Goal: Register for event/course: Sign up to attend an event or enroll in a course

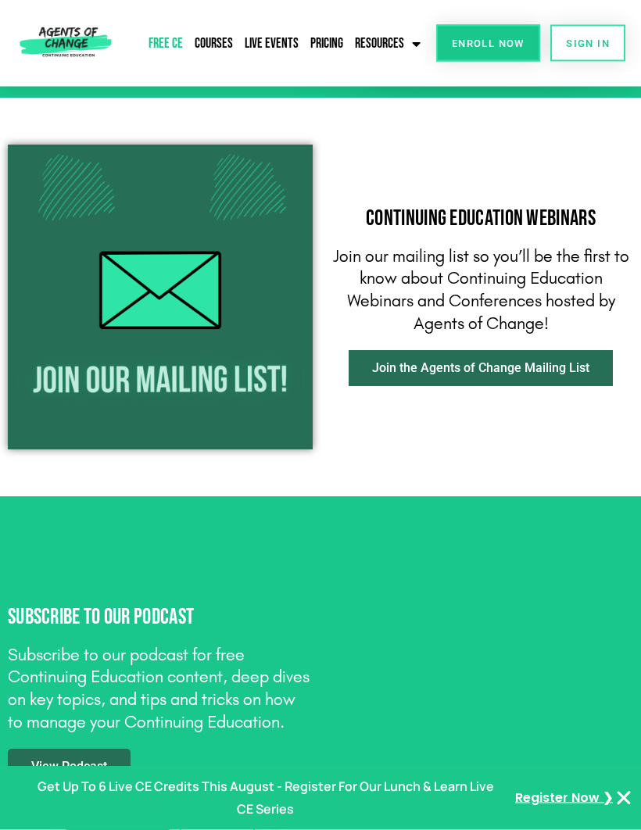
scroll to position [1522, 0]
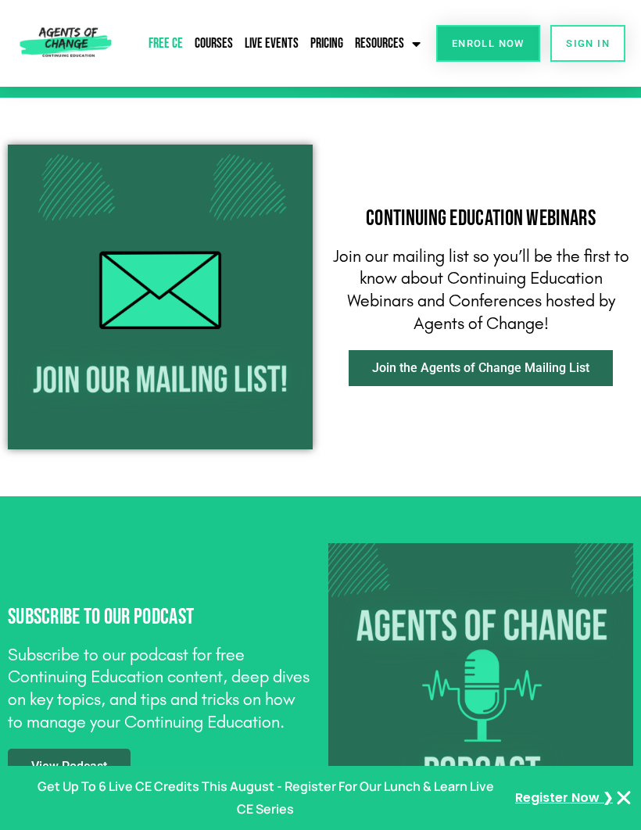
click at [552, 368] on span "Join the Agents of Change Mailing List" at bounding box center [480, 368] width 217 height 13
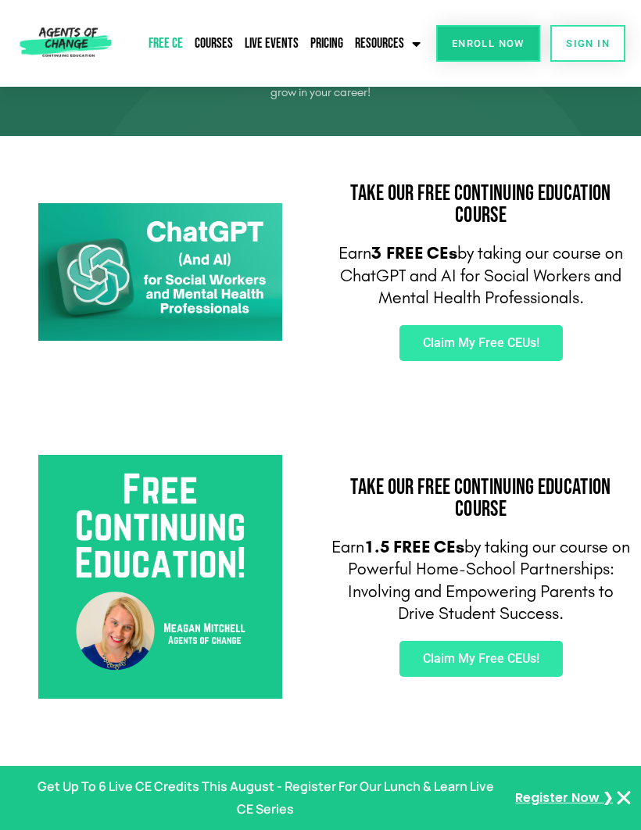
scroll to position [95, 0]
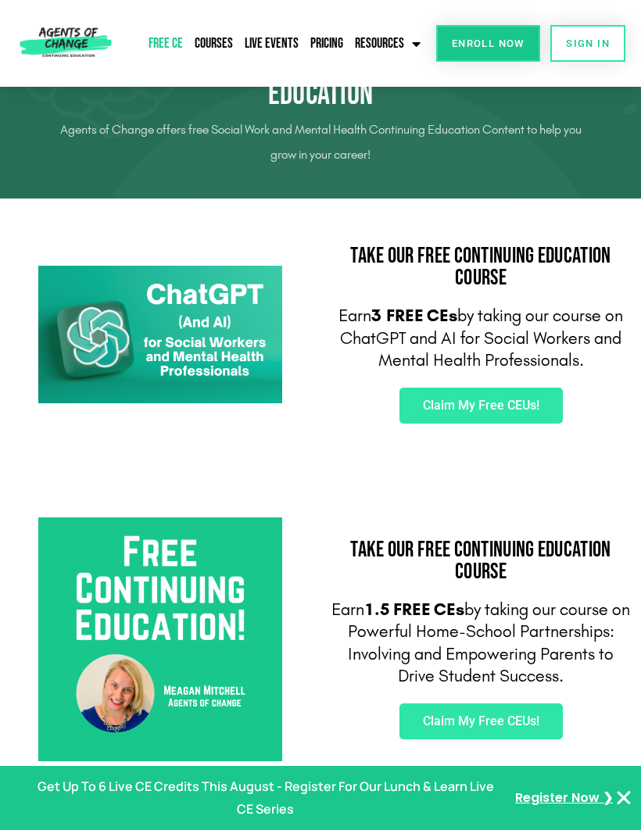
click at [525, 408] on span "Claim My Free CEUs!" at bounding box center [481, 406] width 116 height 13
click at [346, 36] on link "Pricing" at bounding box center [326, 44] width 41 height 36
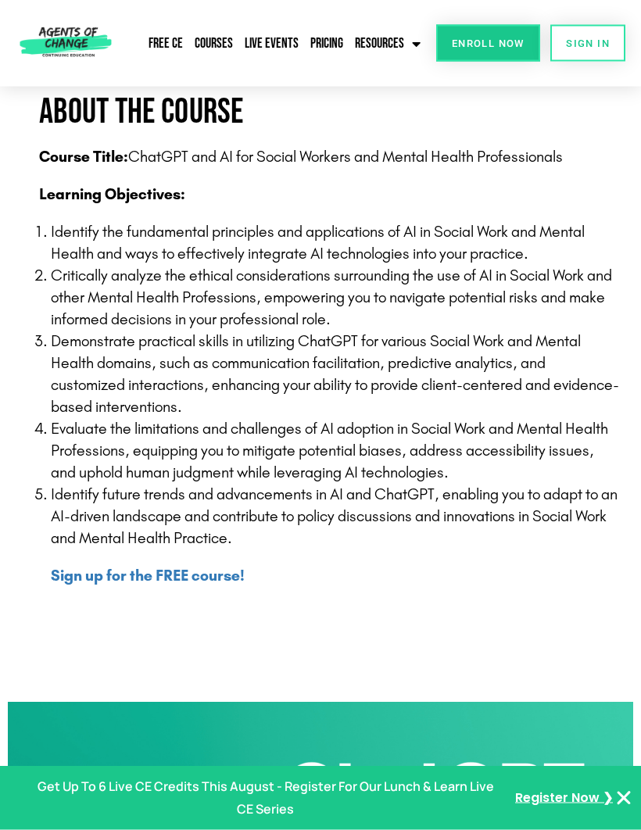
scroll to position [339, 0]
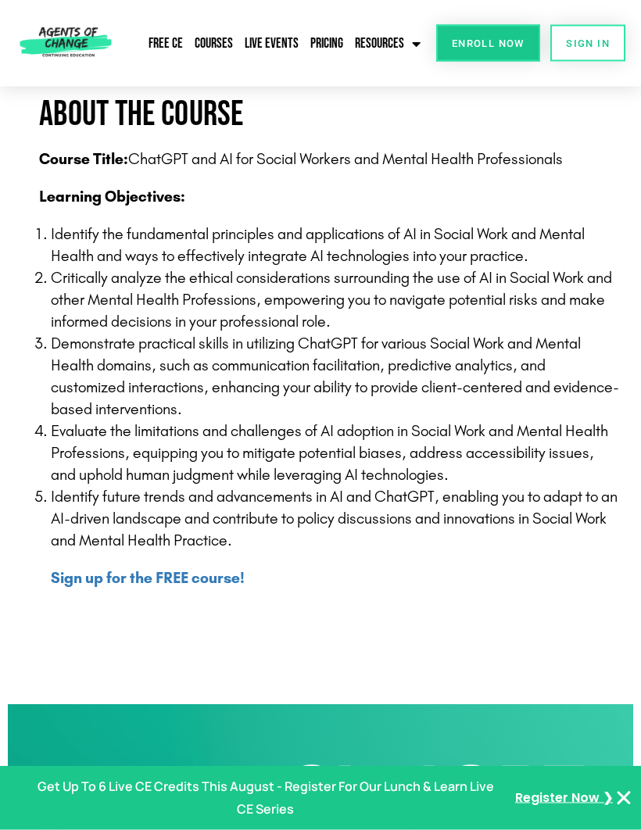
click at [210, 585] on b "Sign up for the FREE course!" at bounding box center [148, 578] width 194 height 19
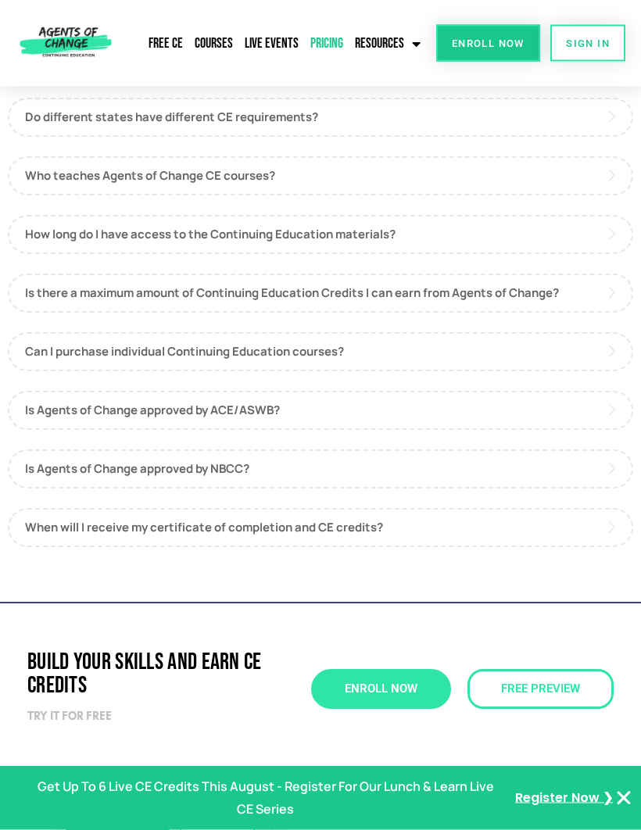
scroll to position [703, 0]
